Goal: Information Seeking & Learning: Find specific fact

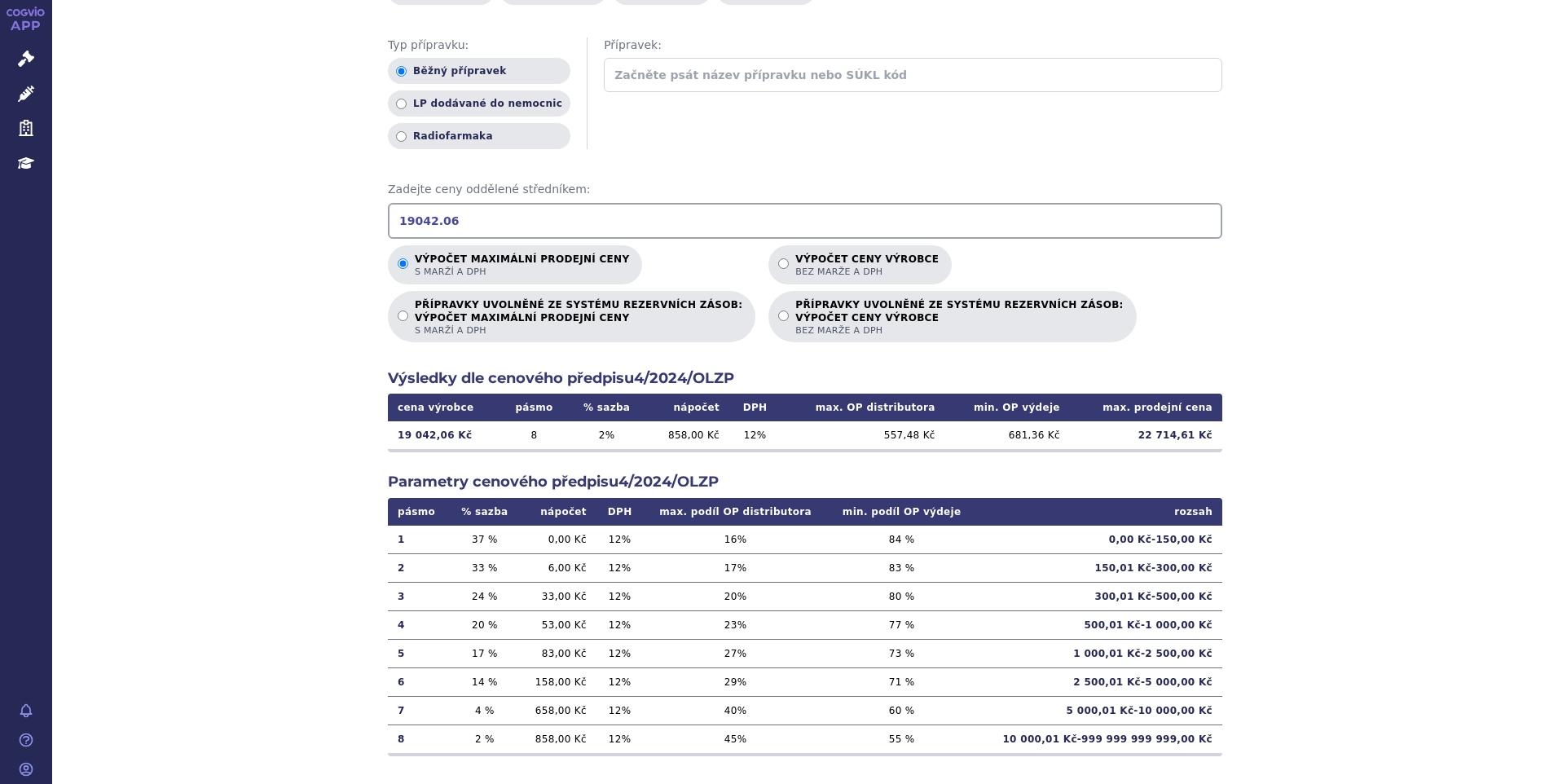
scroll to position [204, 0]
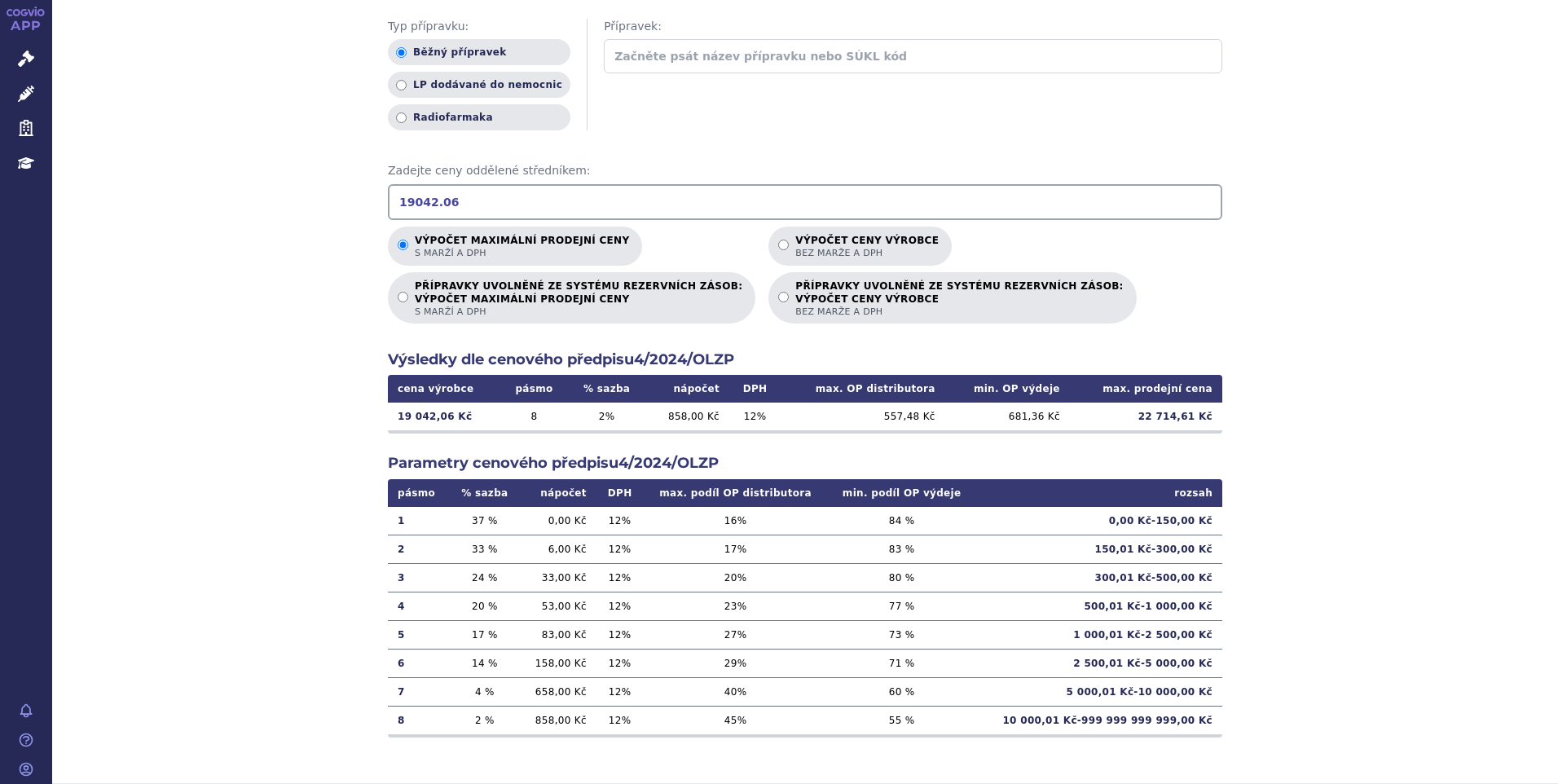
click at [449, 201] on input "19042.06" at bounding box center [805, 202] width 834 height 35
drag, startPoint x: 410, startPoint y: 202, endPoint x: 458, endPoint y: 185, distance: 50.9
click at [413, 201] on input "19042.25" at bounding box center [805, 202] width 834 height 35
click at [699, 200] on input "19742.25" at bounding box center [805, 202] width 834 height 35
type input "19742.25"
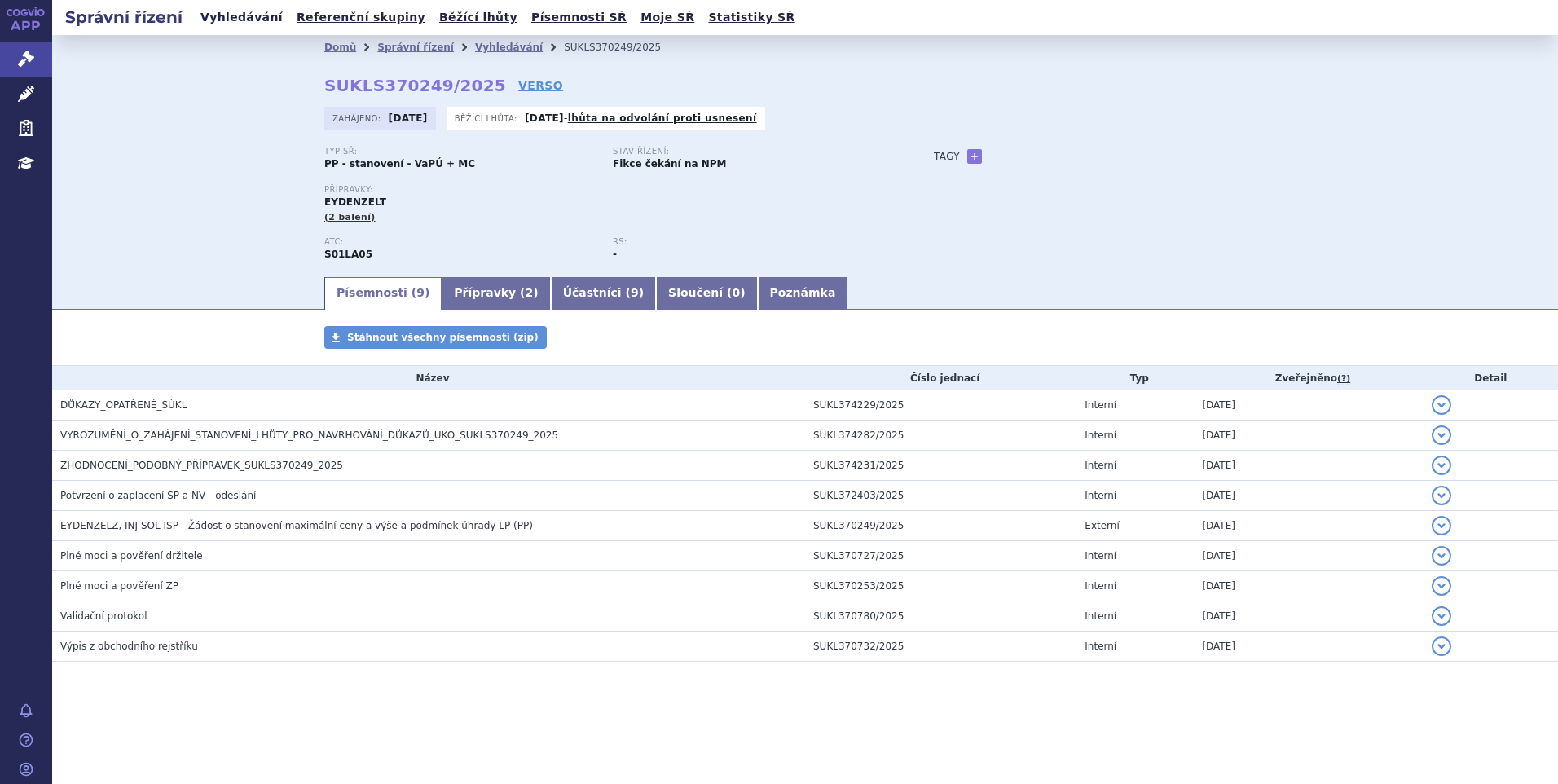
click at [208, 22] on link "Vyhledávání" at bounding box center [241, 18] width 92 height 22
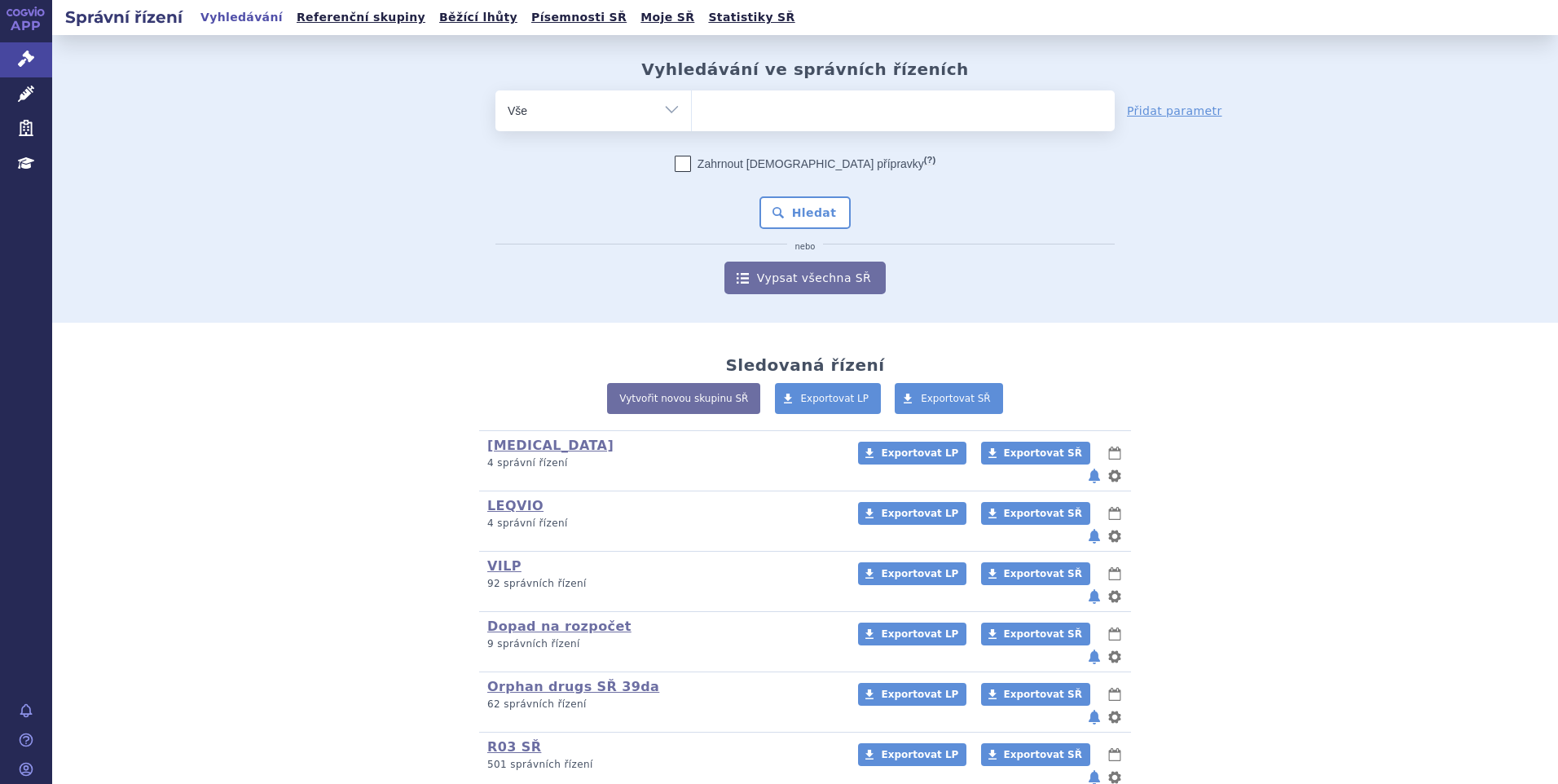
click at [727, 119] on ul at bounding box center [903, 107] width 423 height 34
click at [692, 119] on select at bounding box center [691, 110] width 1 height 41
type input "vy"
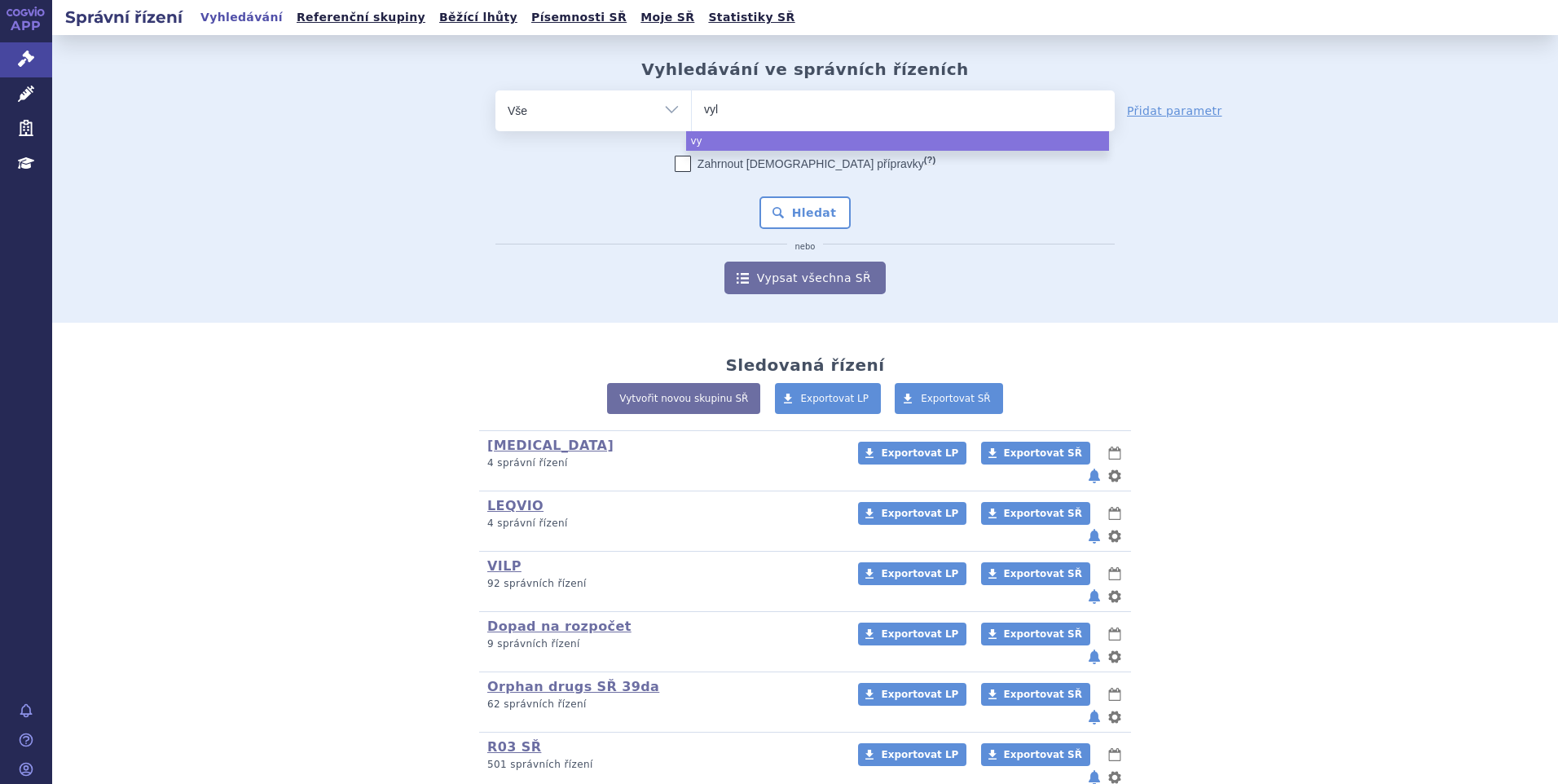
type input "vylo"
type input "vyloy"
select select "vyloy"
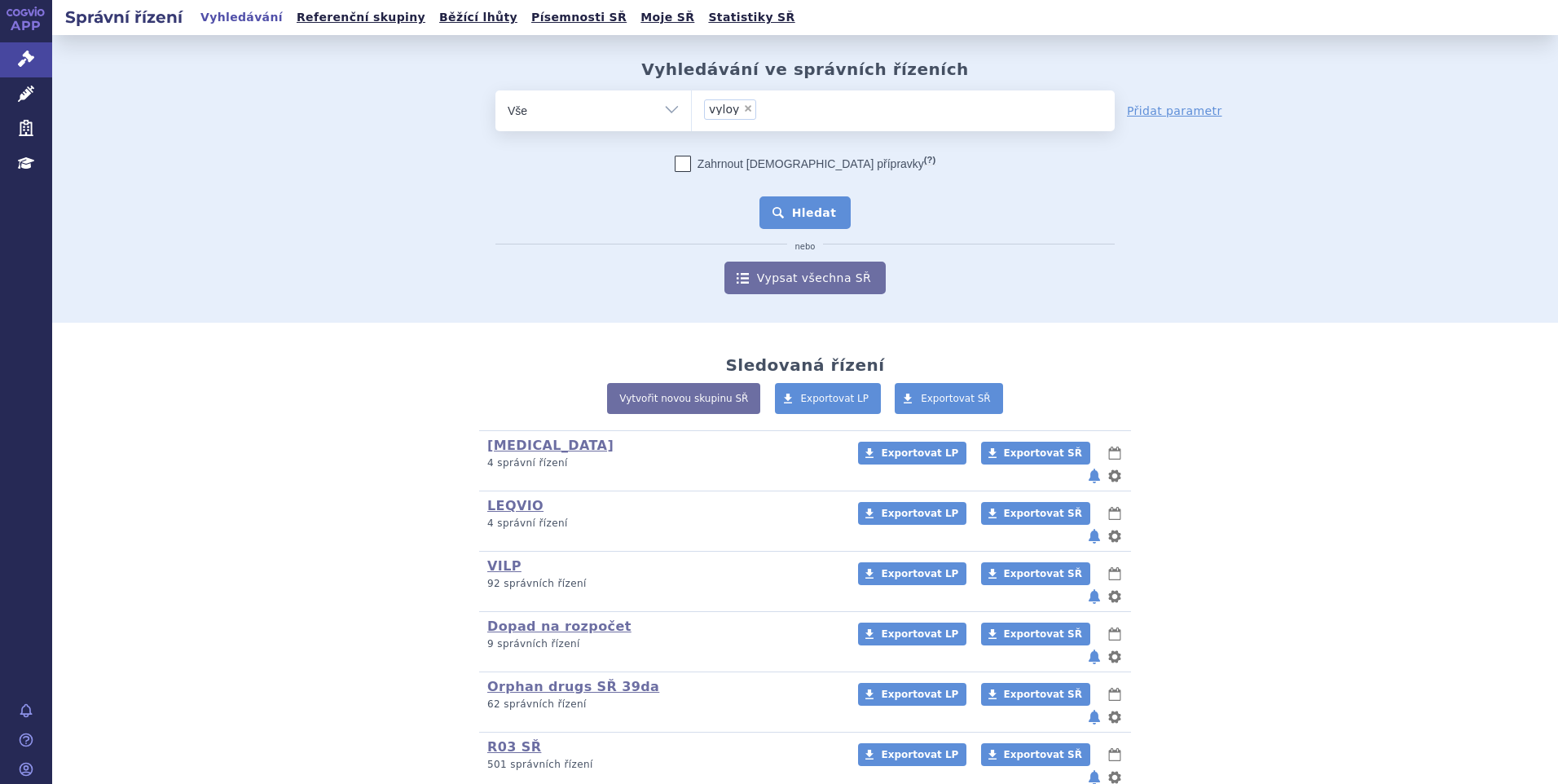
click at [780, 211] on button "Hledat" at bounding box center [806, 213] width 92 height 33
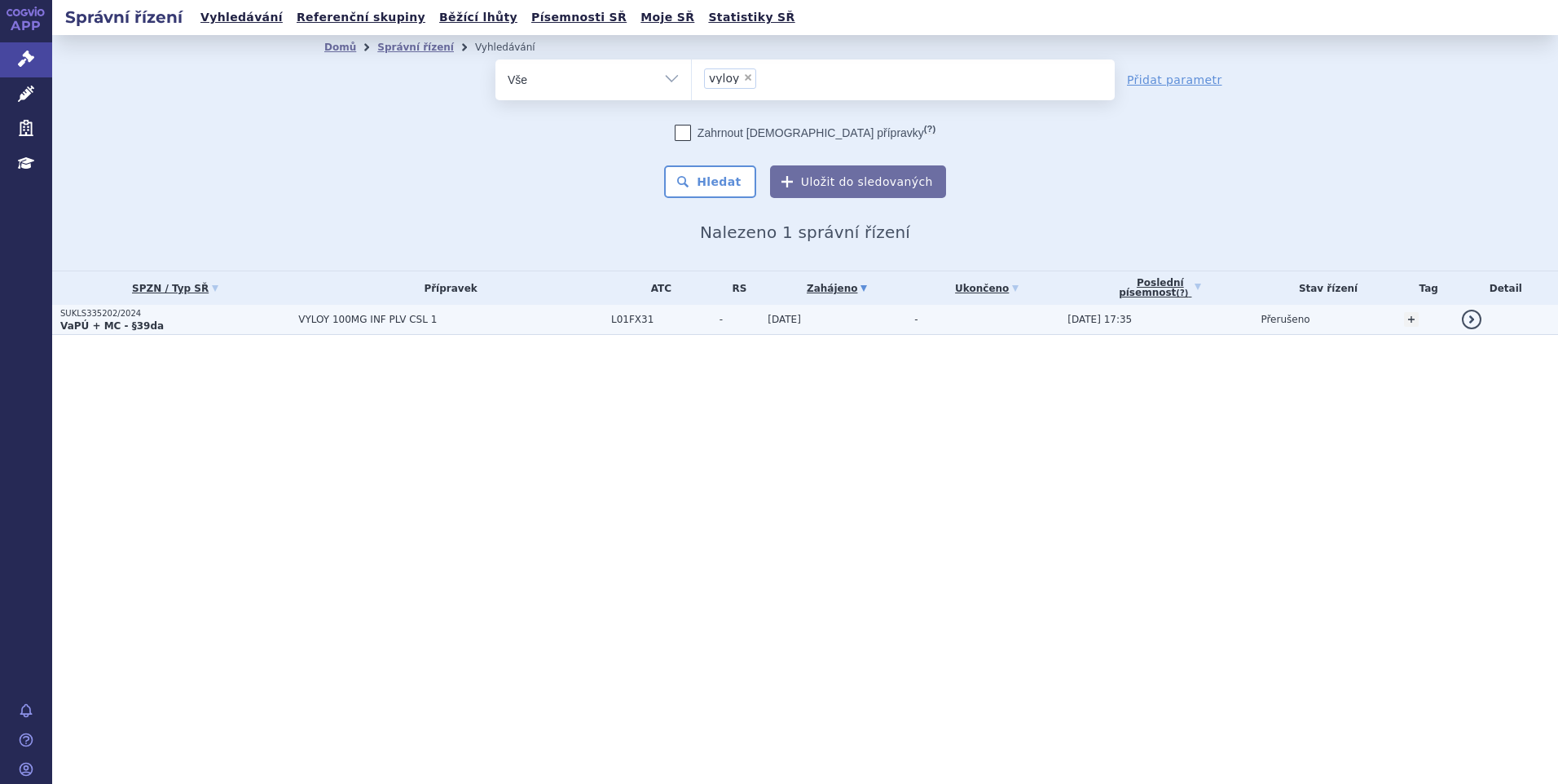
click at [211, 328] on p "VaPÚ + MC - §39da" at bounding box center [175, 326] width 229 height 13
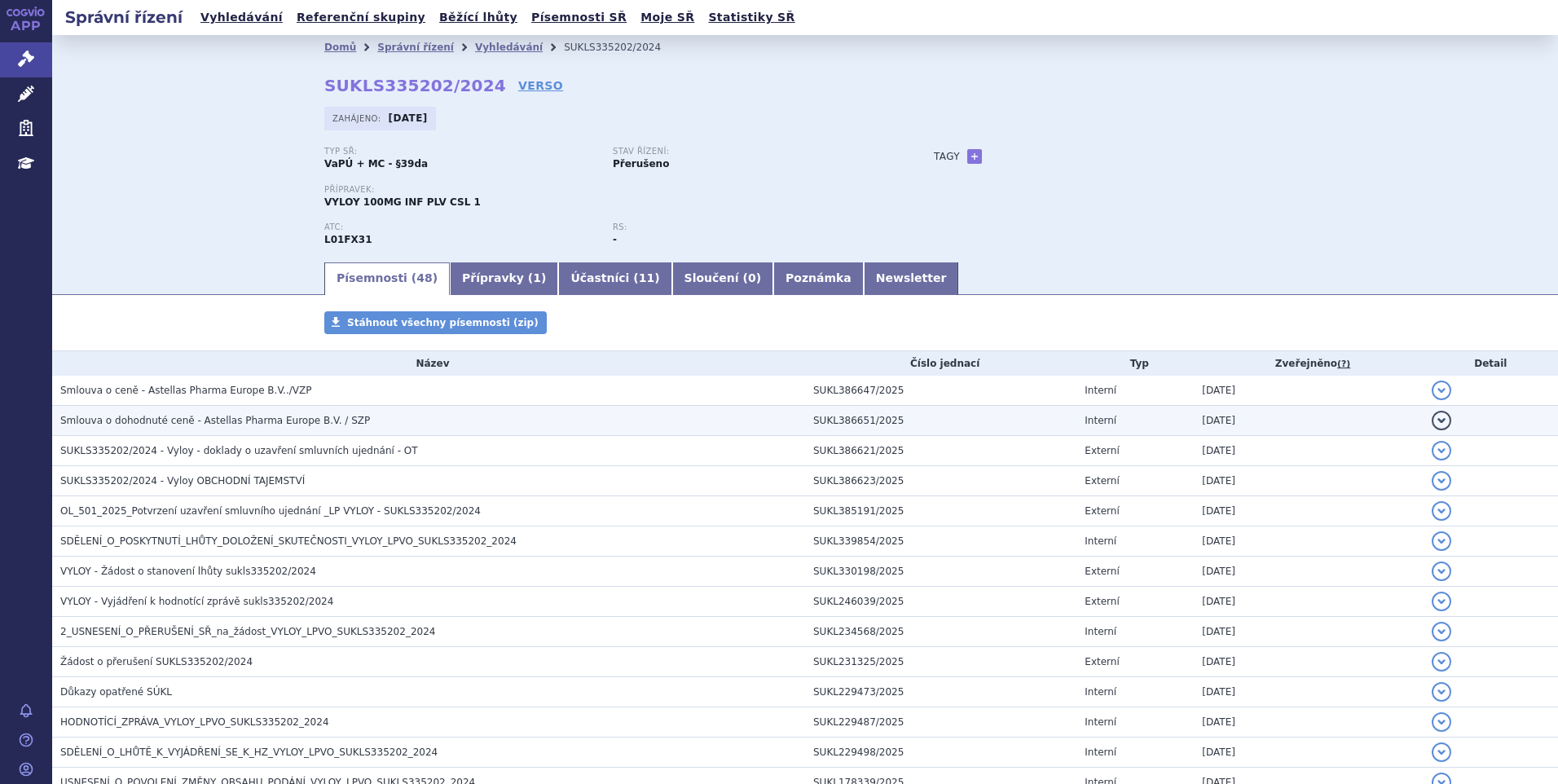
click at [240, 426] on span "Smlouva o dohodnuté ceně - Astellas Pharma Europe B.V. / SZP" at bounding box center [215, 420] width 310 height 11
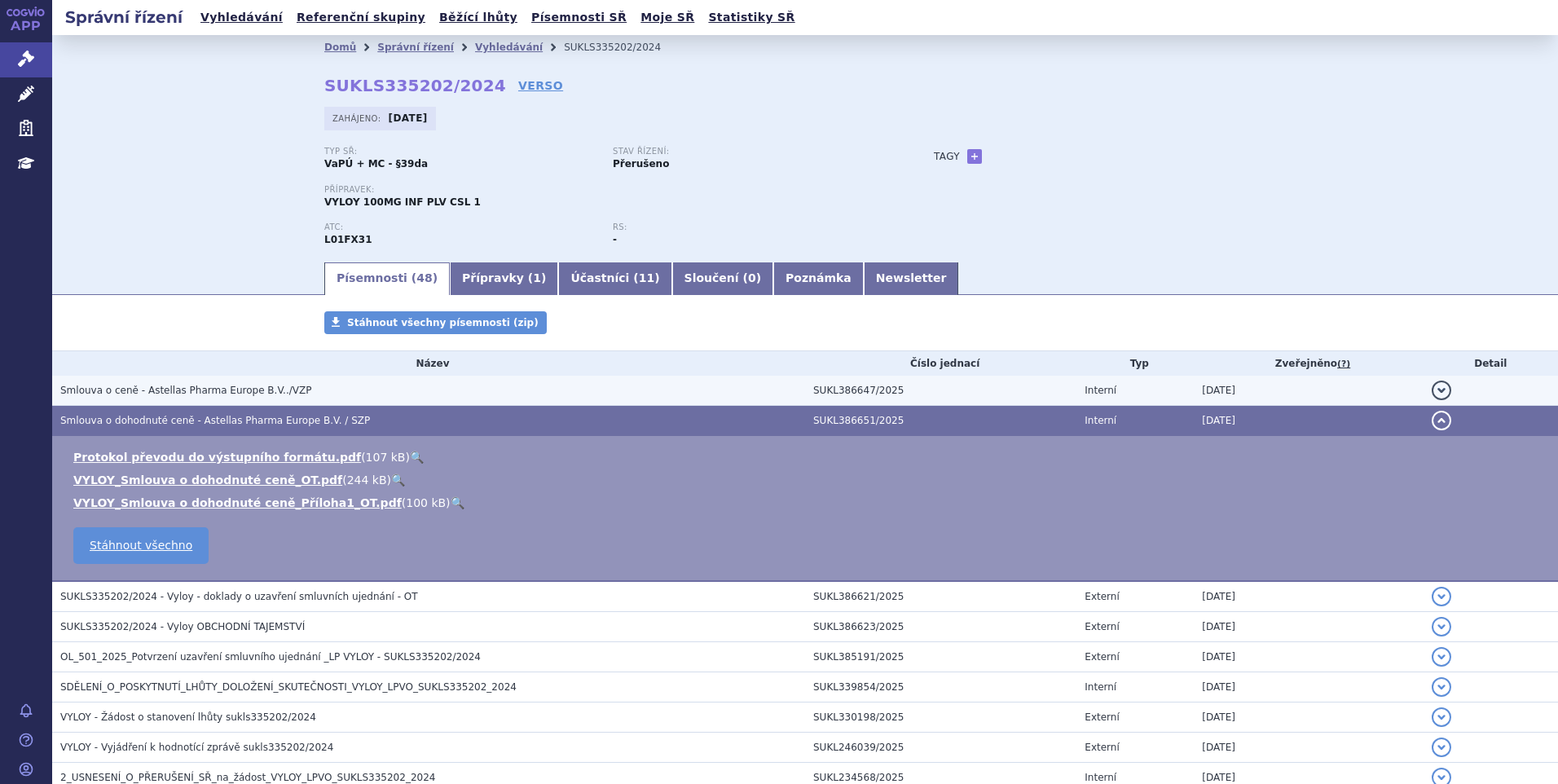
click at [247, 391] on span "Smlouva o ceně - Astellas Pharma Europe B.V../VZP" at bounding box center [186, 391] width 251 height 11
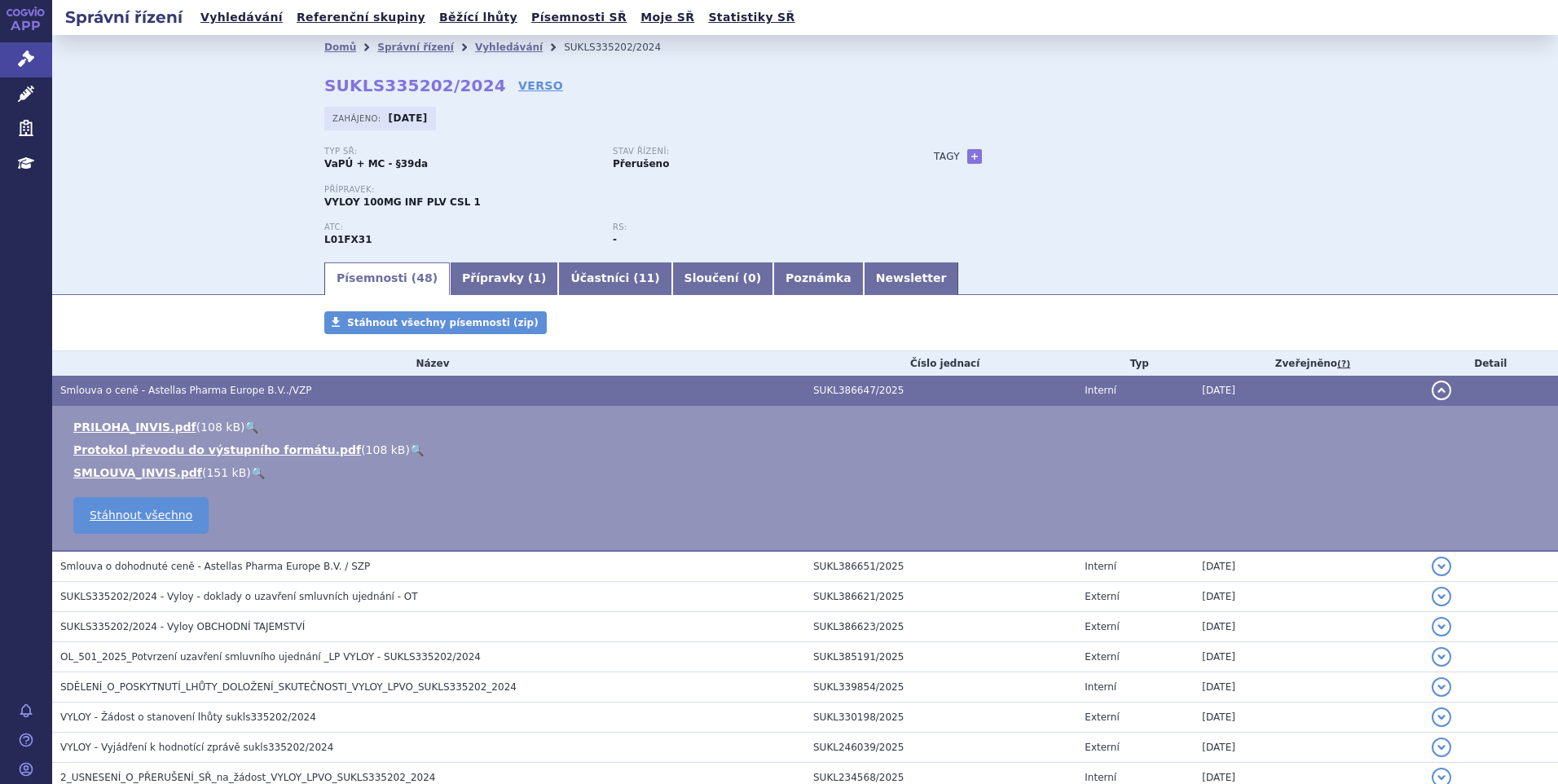
click at [251, 472] on link "🔍" at bounding box center [257, 473] width 14 height 13
